Goal: Check status

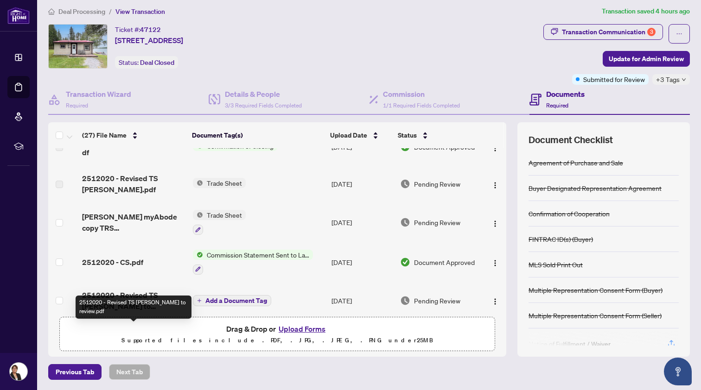
scroll to position [10, 0]
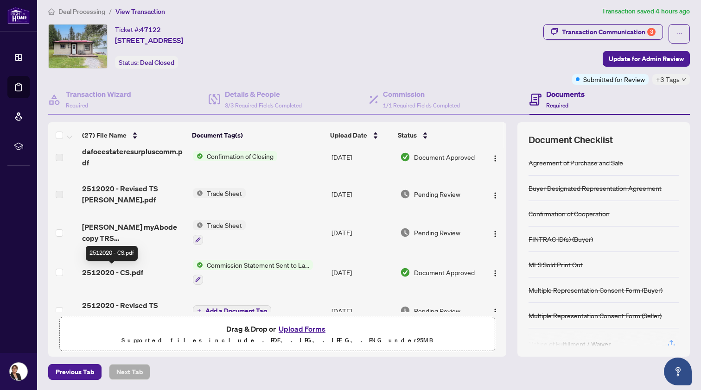
click at [126, 270] on span "2512020 - CS.pdf" at bounding box center [112, 272] width 61 height 11
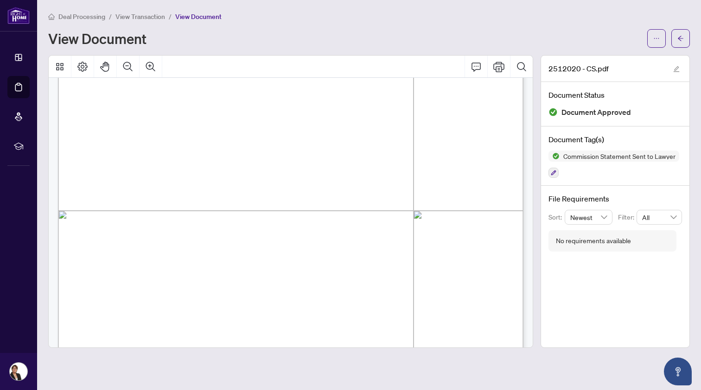
scroll to position [132, 0]
click at [145, 15] on span "View Transaction" at bounding box center [140, 17] width 50 height 8
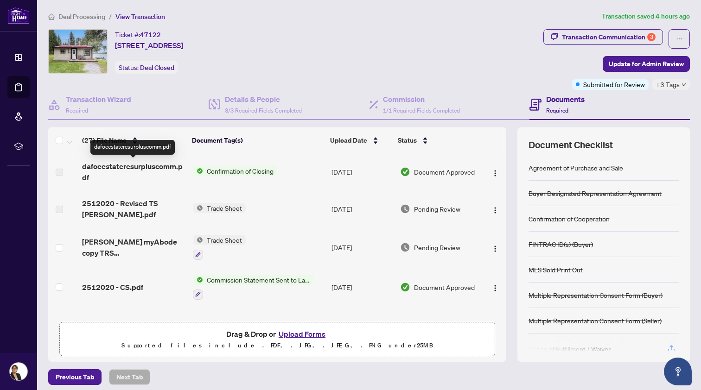
click at [146, 165] on span "dafoeestateresurpluscomm.pdf" at bounding box center [133, 172] width 103 height 22
click at [148, 167] on span "dafoeestateresurpluscomm.pdf" at bounding box center [133, 172] width 103 height 22
click at [233, 171] on span "Confirmation of Closing" at bounding box center [240, 171] width 74 height 10
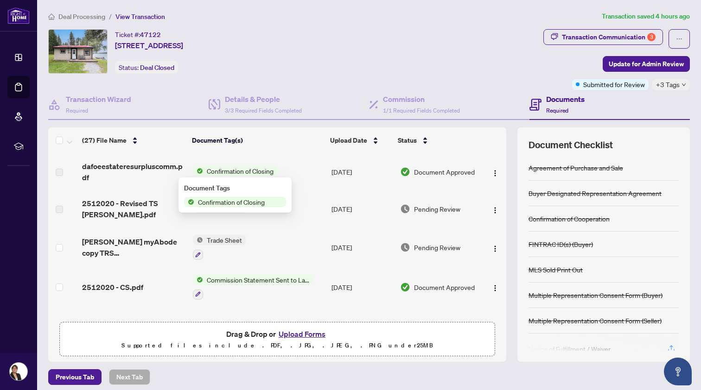
click at [233, 169] on span "Confirmation of Closing" at bounding box center [240, 171] width 74 height 10
click at [300, 173] on td "Confirmation of Closing" at bounding box center [258, 171] width 139 height 37
click at [452, 171] on span "Document Approved" at bounding box center [444, 172] width 61 height 10
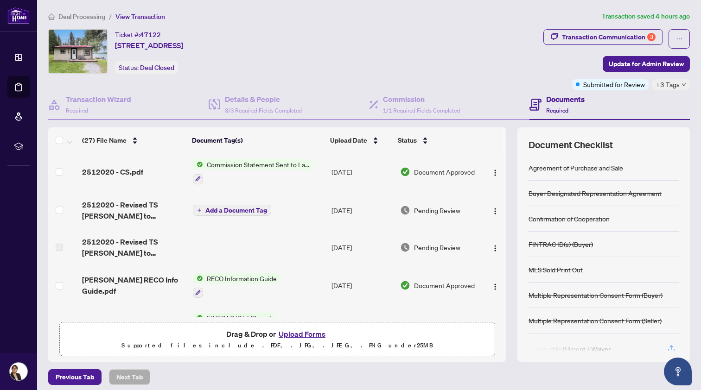
scroll to position [95, 0]
